Goal: Complete application form

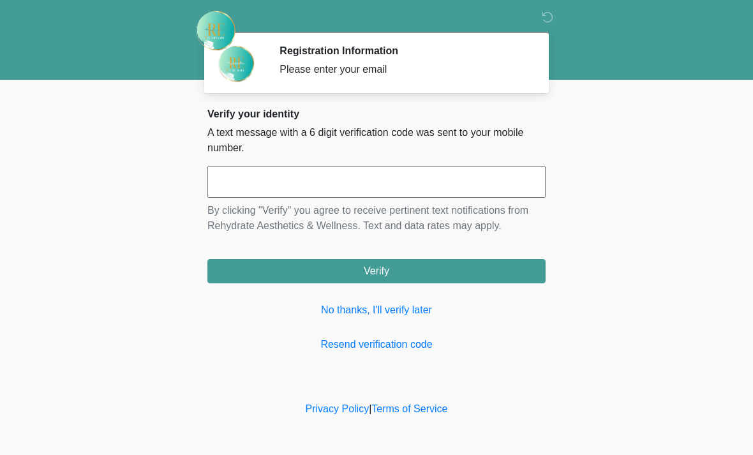
click at [388, 309] on link "No thanks, I'll verify later" at bounding box center [376, 309] width 338 height 15
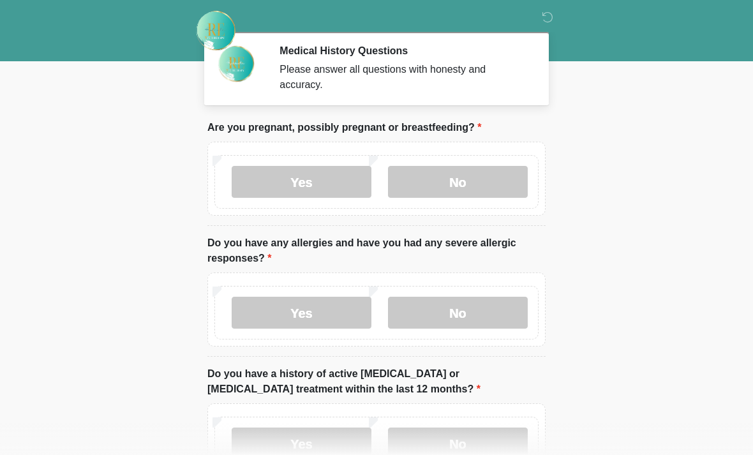
scroll to position [29, 0]
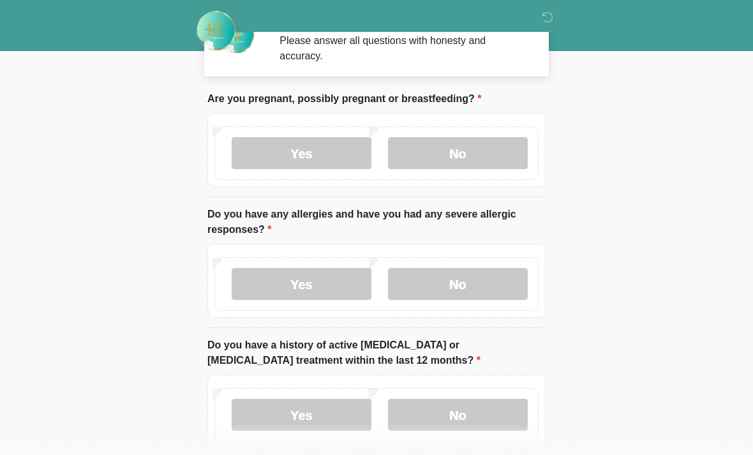
click at [472, 159] on label "No" at bounding box center [458, 153] width 140 height 32
click at [449, 288] on label "No" at bounding box center [458, 284] width 140 height 32
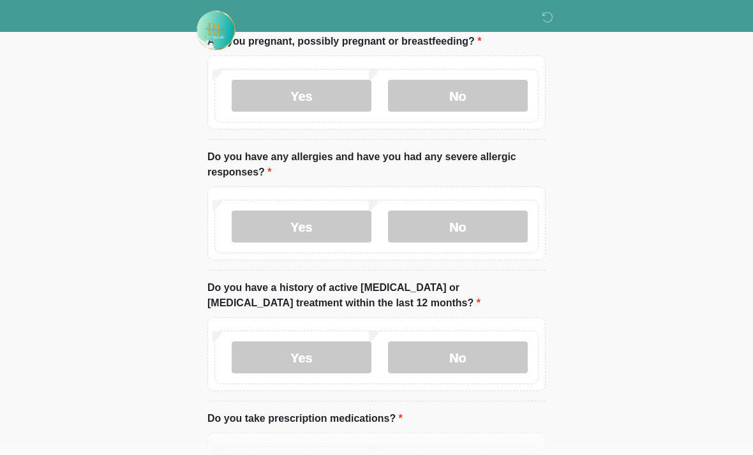
scroll to position [86, 0]
click at [458, 369] on label "No" at bounding box center [458, 357] width 140 height 32
click at [466, 350] on label "No" at bounding box center [458, 357] width 140 height 32
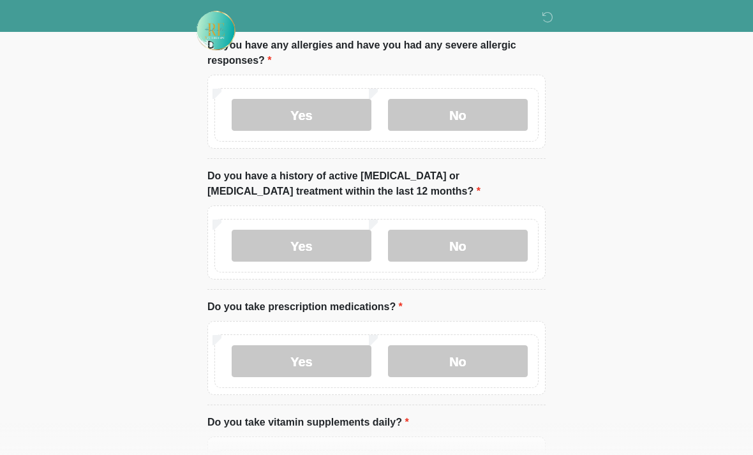
scroll to position [211, 0]
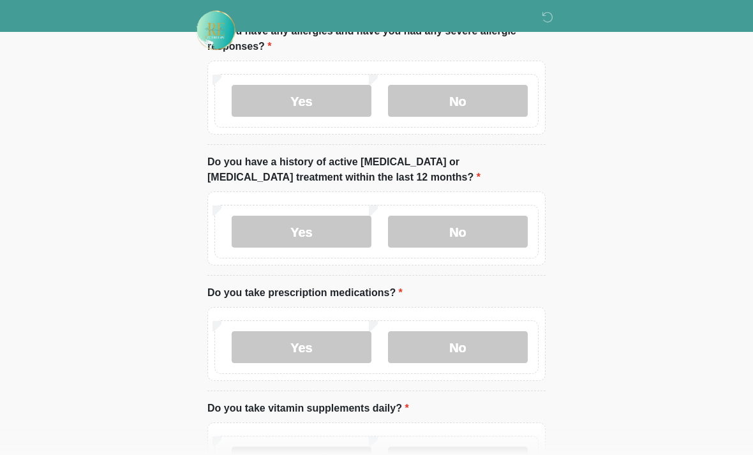
click at [447, 344] on label "No" at bounding box center [458, 348] width 140 height 32
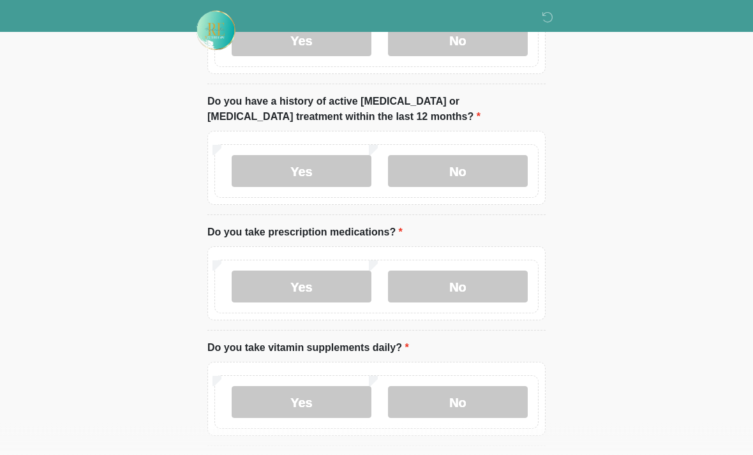
scroll to position [283, 0]
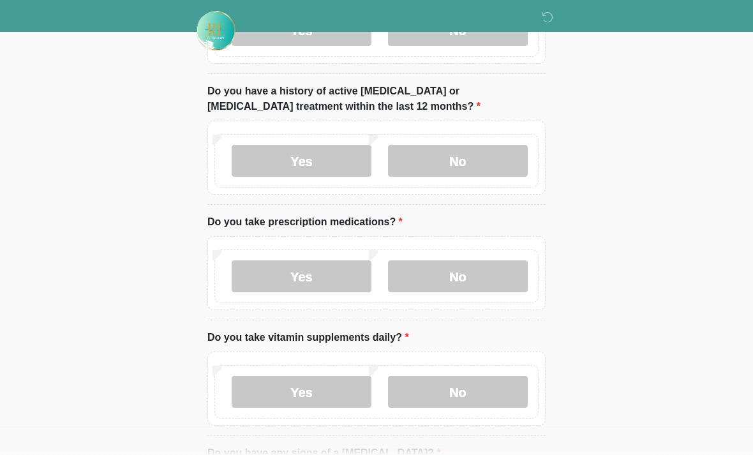
click at [309, 385] on label "Yes" at bounding box center [302, 392] width 140 height 32
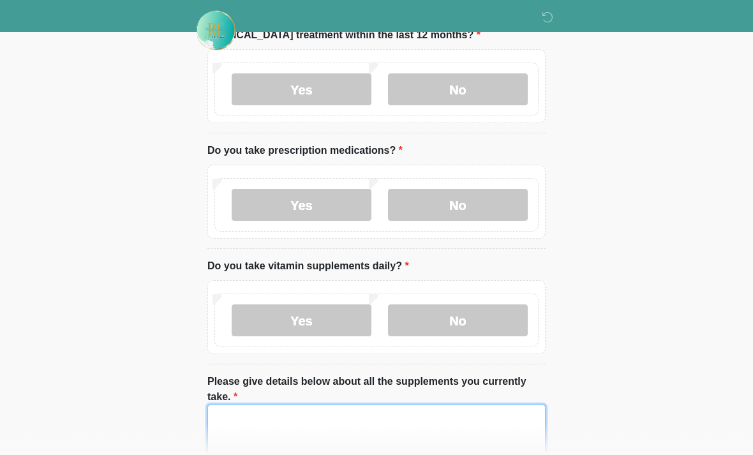
click at [319, 417] on textarea "Please give details below about all the supplements you currently take." at bounding box center [376, 432] width 338 height 55
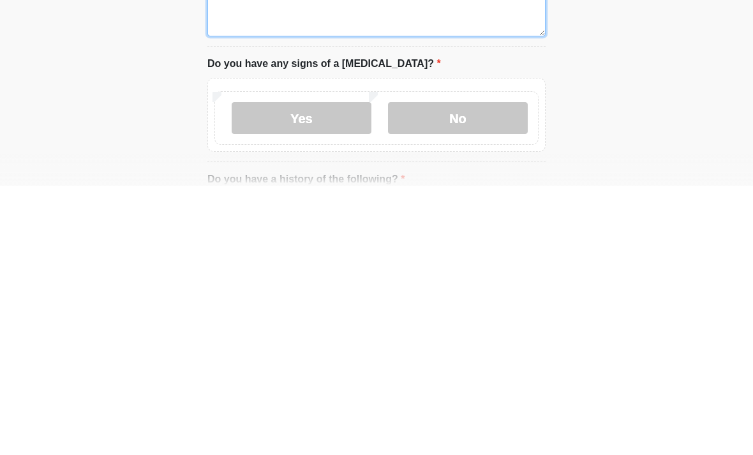
scroll to position [510, 0]
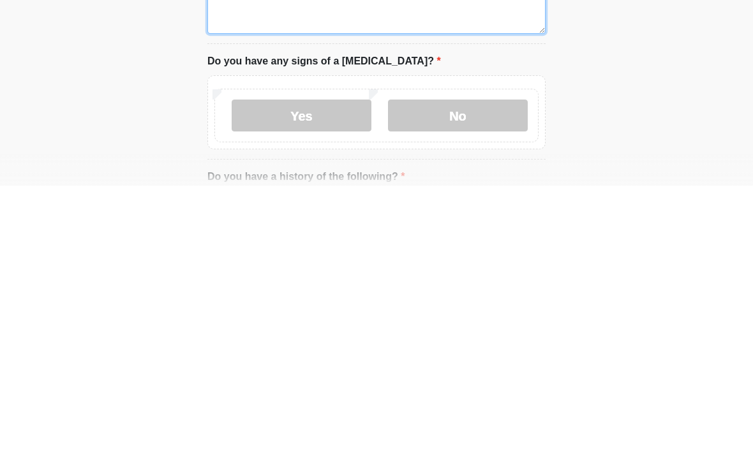
type textarea "***"
click at [498, 369] on label "No" at bounding box center [458, 385] width 140 height 32
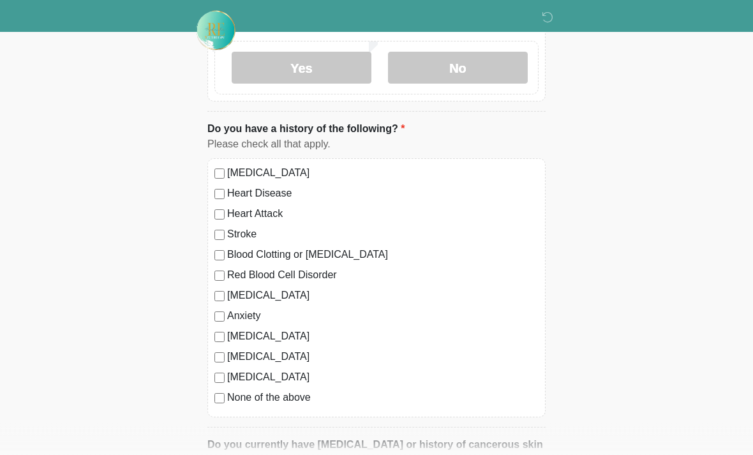
scroll to position [852, 0]
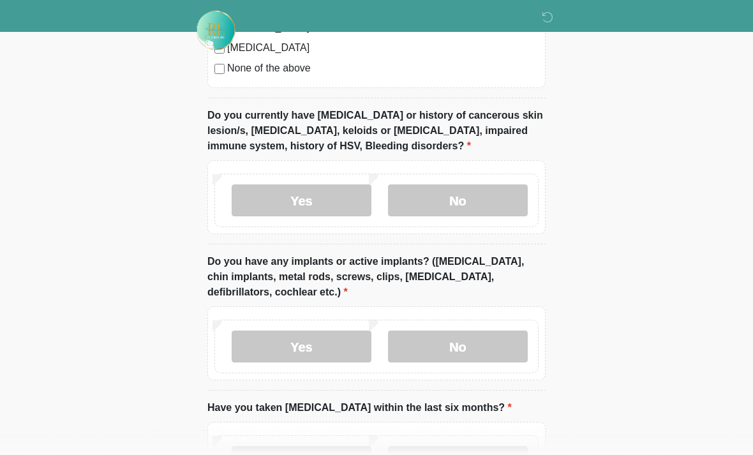
click at [453, 195] on label "No" at bounding box center [458, 201] width 140 height 32
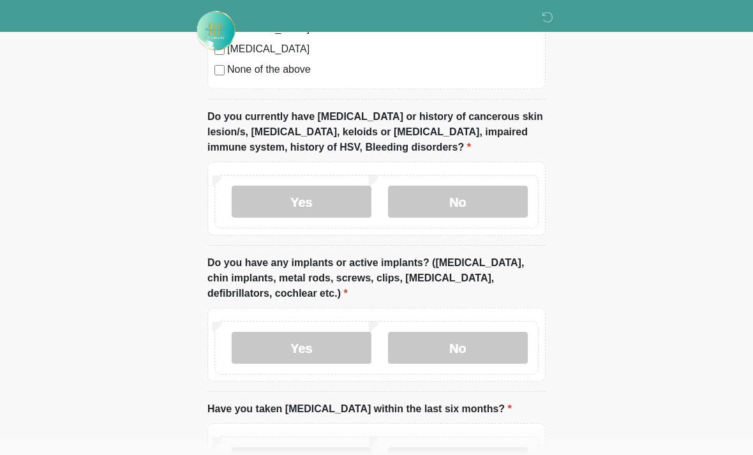
click at [469, 454] on label "No" at bounding box center [458, 463] width 140 height 32
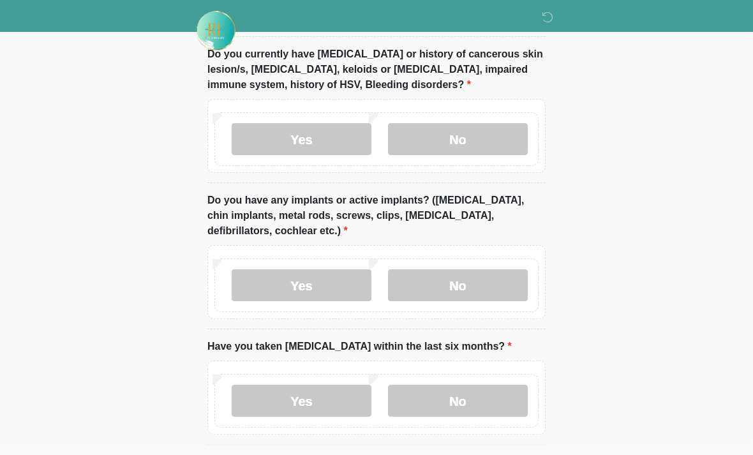
scroll to position [1219, 0]
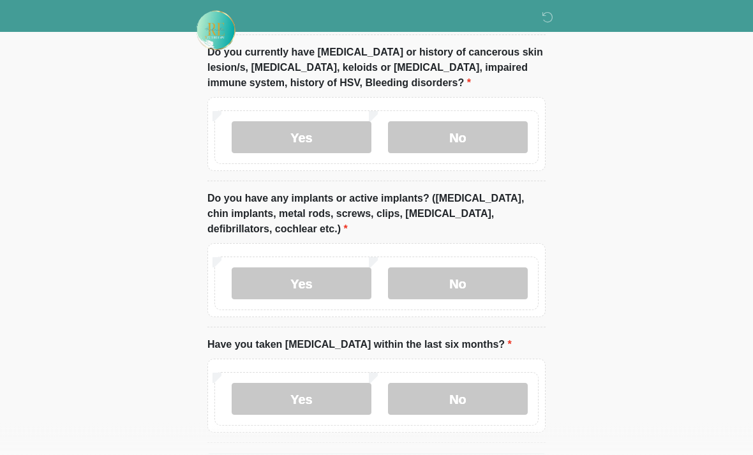
click at [489, 277] on label "No" at bounding box center [458, 284] width 140 height 32
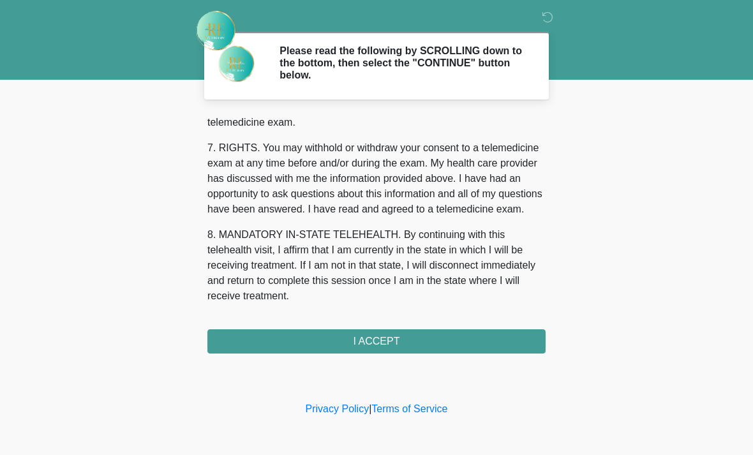
scroll to position [556, 0]
click at [416, 343] on button "I ACCEPT" at bounding box center [376, 341] width 338 height 24
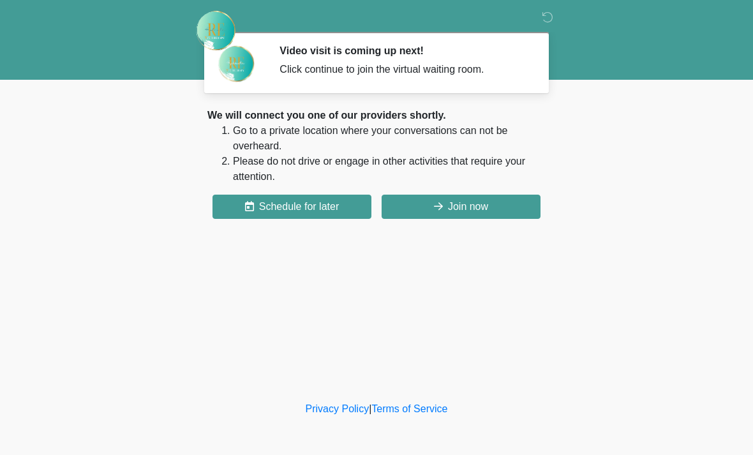
click at [497, 207] on button "Join now" at bounding box center [460, 207] width 159 height 24
